Goal: Navigation & Orientation: Find specific page/section

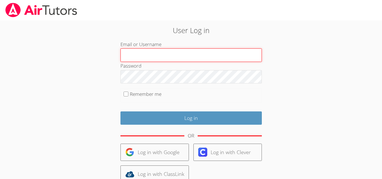
type input "mogarcia7110@gmail.com"
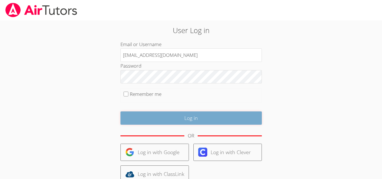
click at [202, 121] on input "Log in" at bounding box center [190, 117] width 141 height 13
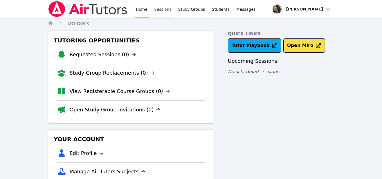
click at [156, 8] on link "Sessions" at bounding box center [163, 9] width 20 height 18
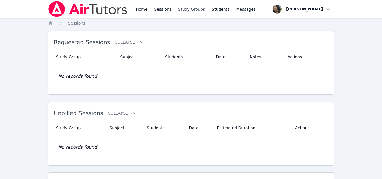
click at [195, 9] on link "Study Groups" at bounding box center [191, 9] width 29 height 18
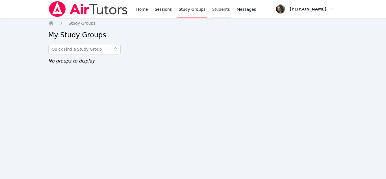
click at [211, 9] on link "Students" at bounding box center [221, 9] width 20 height 18
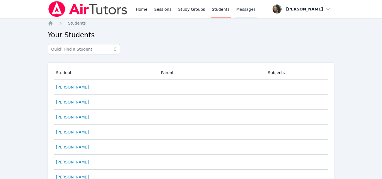
click at [239, 12] on link "Messages" at bounding box center [246, 9] width 22 height 18
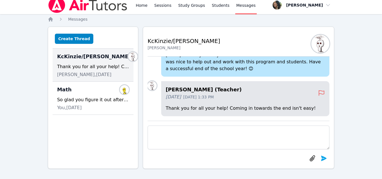
scroll to position [5, 0]
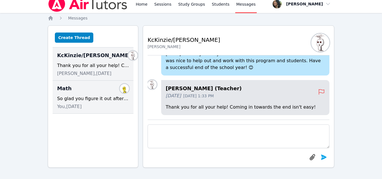
click at [109, 107] on div "You, [DATE]" at bounding box center [93, 106] width 72 height 7
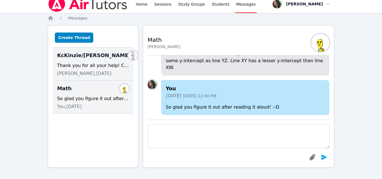
click at [111, 73] on div "[PERSON_NAME], [DATE]" at bounding box center [93, 73] width 72 height 7
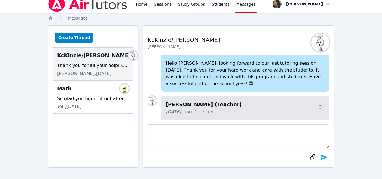
scroll to position [-42, 0]
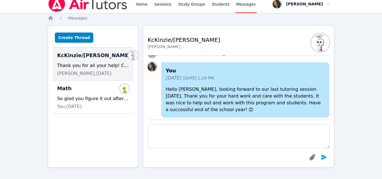
click at [92, 76] on span "[PERSON_NAME], [DATE]" at bounding box center [84, 73] width 54 height 7
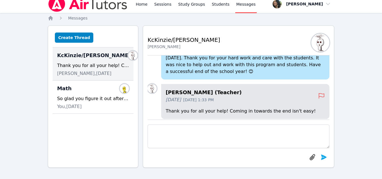
scroll to position [0, 0]
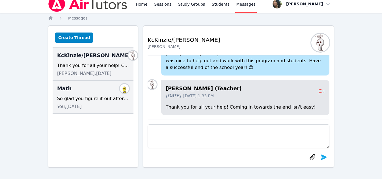
click at [114, 105] on div "You, [DATE]" at bounding box center [93, 106] width 72 height 7
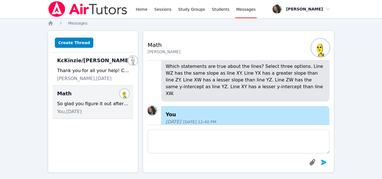
scroll to position [-49, 0]
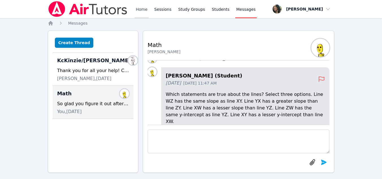
click at [138, 10] on link "Home" at bounding box center [142, 9] width 14 height 18
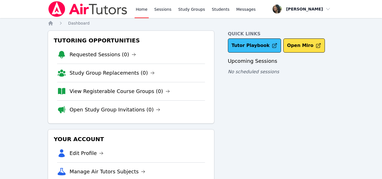
click at [264, 49] on link "Tutor Playbook" at bounding box center [254, 45] width 53 height 14
